Goal: Task Accomplishment & Management: Use online tool/utility

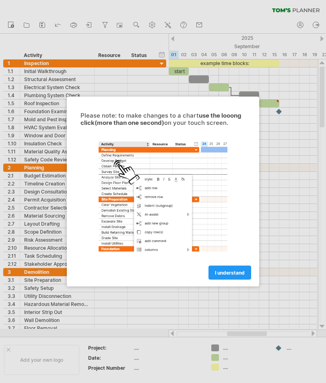
click at [234, 277] on link "I understand" at bounding box center [229, 273] width 43 height 14
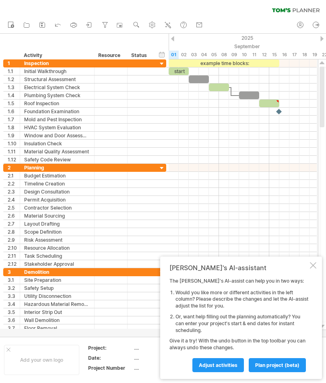
click at [312, 267] on div at bounding box center [313, 265] width 6 height 6
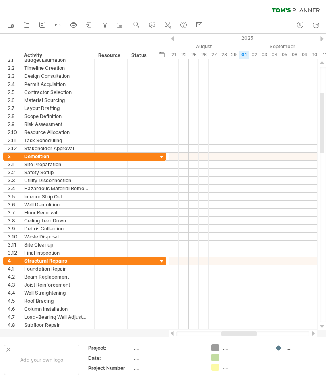
click at [163, 159] on div at bounding box center [162, 158] width 8 height 8
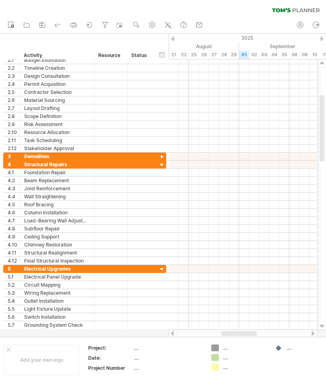
click at [162, 168] on div at bounding box center [162, 166] width 8 height 8
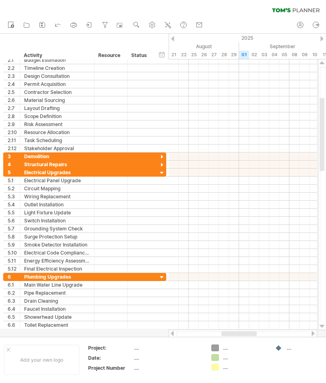
click at [164, 172] on div at bounding box center [162, 174] width 8 height 8
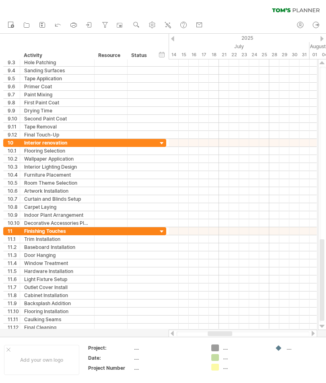
click at [323, 328] on div at bounding box center [321, 327] width 5 height 6
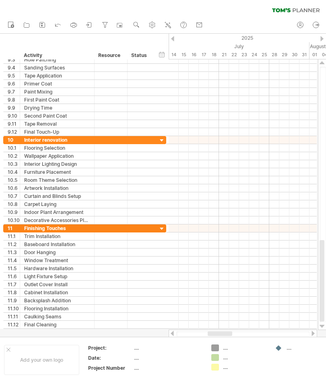
click at [323, 328] on div at bounding box center [321, 327] width 5 height 6
click at [323, 64] on div at bounding box center [321, 63] width 5 height 6
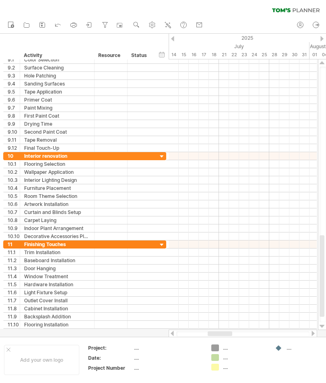
click at [323, 64] on div at bounding box center [321, 63] width 5 height 6
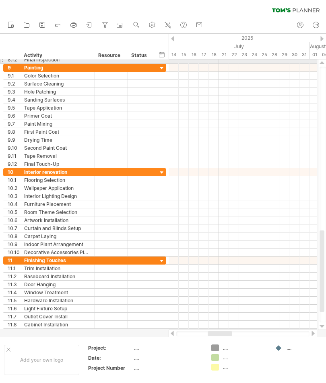
click at [323, 64] on div at bounding box center [321, 63] width 5 height 6
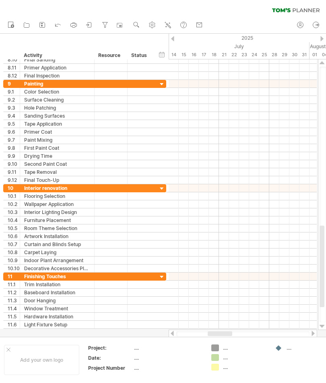
click at [323, 64] on div at bounding box center [321, 63] width 5 height 6
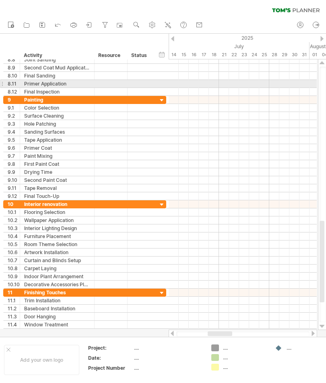
click at [324, 65] on div at bounding box center [322, 194] width 8 height 271
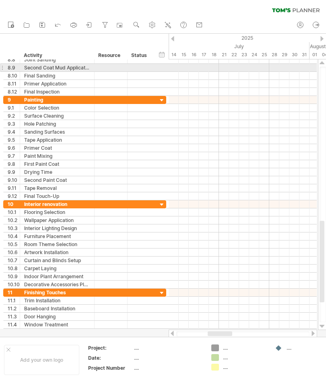
click at [322, 66] on div at bounding box center [321, 63] width 5 height 6
click at [324, 66] on div at bounding box center [322, 194] width 8 height 271
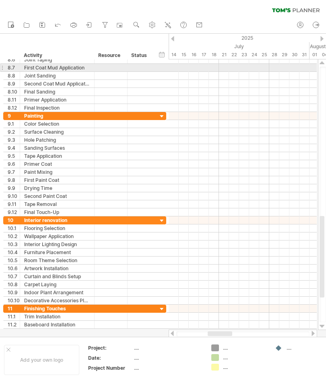
click at [320, 65] on div at bounding box center [321, 63] width 5 height 6
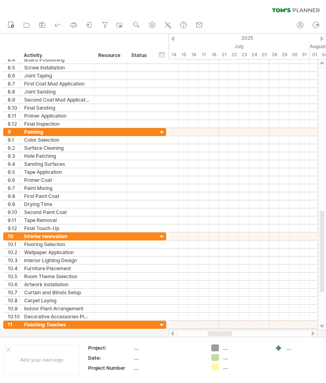
click at [324, 64] on div at bounding box center [321, 63] width 5 height 6
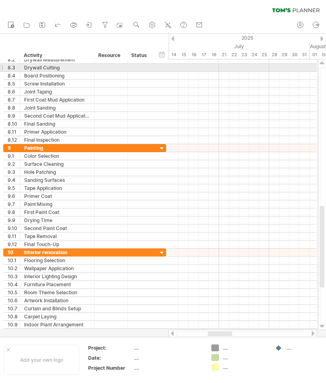
click at [323, 64] on div at bounding box center [321, 63] width 5 height 6
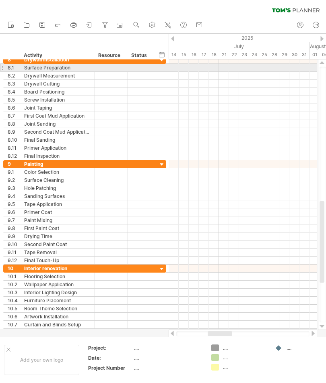
click at [321, 66] on div at bounding box center [321, 63] width 5 height 6
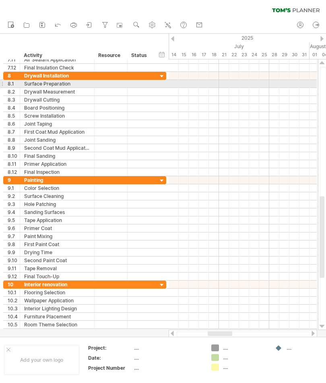
click at [321, 66] on div at bounding box center [321, 63] width 5 height 6
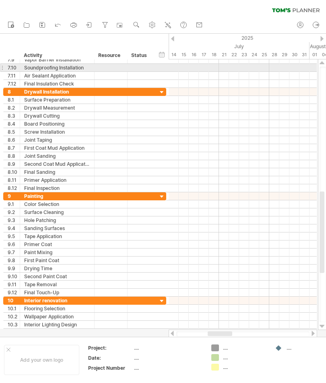
click at [322, 66] on div at bounding box center [321, 63] width 5 height 6
click at [324, 68] on div at bounding box center [322, 195] width 6 height 256
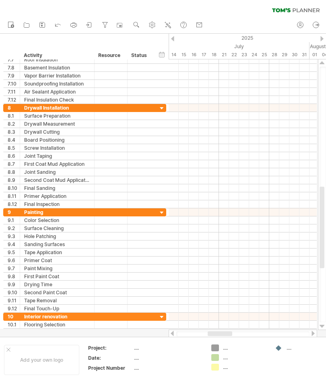
click at [323, 64] on div at bounding box center [321, 63] width 5 height 6
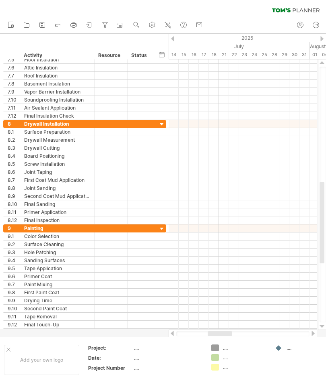
click at [324, 65] on div at bounding box center [322, 194] width 8 height 271
click at [320, 68] on div at bounding box center [322, 195] width 6 height 256
click at [320, 67] on div at bounding box center [322, 195] width 6 height 256
click at [321, 68] on div at bounding box center [322, 195] width 6 height 256
click at [320, 68] on div at bounding box center [322, 195] width 6 height 256
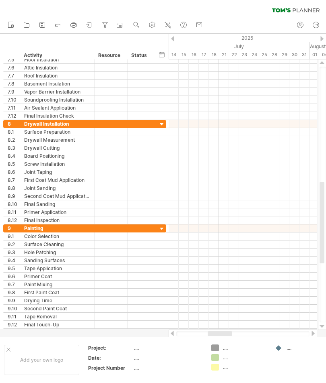
click at [320, 66] on div at bounding box center [321, 63] width 5 height 6
click at [321, 66] on div at bounding box center [322, 194] width 8 height 271
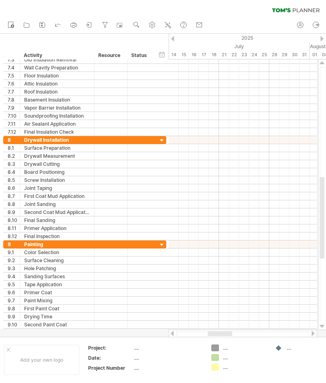
click at [320, 68] on div at bounding box center [322, 195] width 6 height 256
click at [320, 66] on div at bounding box center [321, 63] width 5 height 6
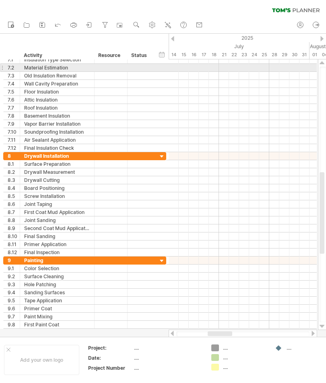
click at [320, 66] on div at bounding box center [321, 63] width 5 height 6
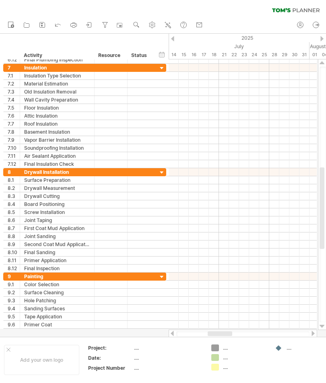
click at [316, 68] on div at bounding box center [163, 185] width 326 height 303
click at [320, 64] on div at bounding box center [321, 63] width 5 height 6
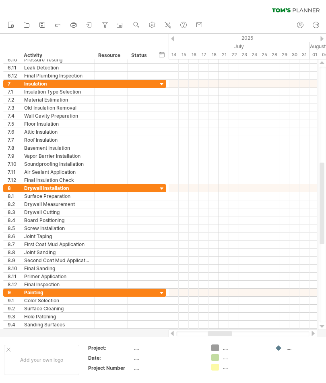
click at [324, 65] on div at bounding box center [321, 63] width 5 height 6
